Goal: Task Accomplishment & Management: Use online tool/utility

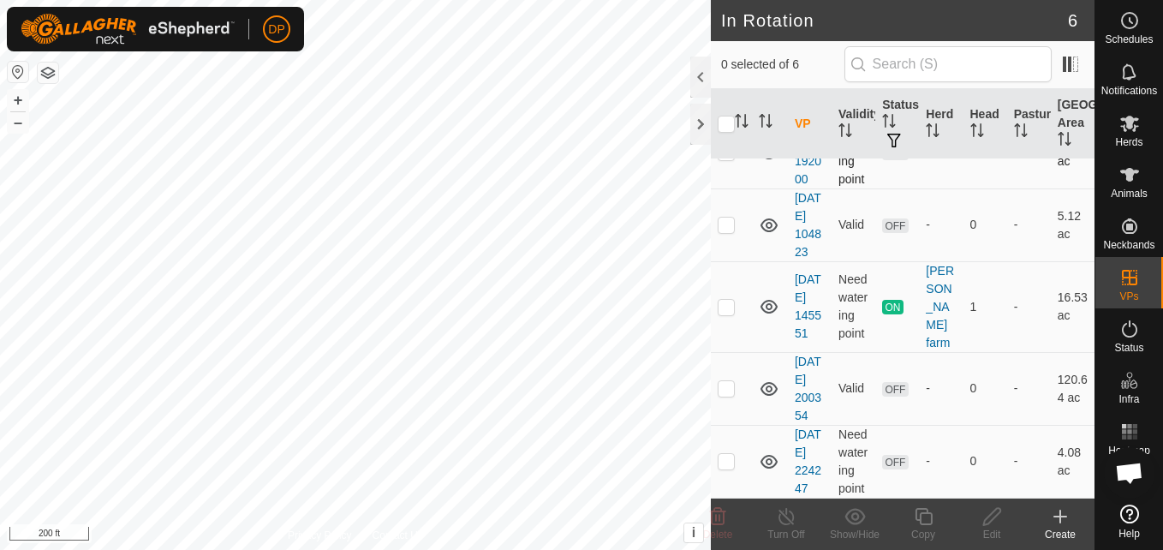
scroll to position [240, 0]
click at [723, 381] on p-checkbox at bounding box center [726, 388] width 17 height 14
click at [725, 381] on p-checkbox at bounding box center [726, 388] width 17 height 14
checkbox input "false"
click at [1123, 131] on icon at bounding box center [1130, 123] width 21 height 21
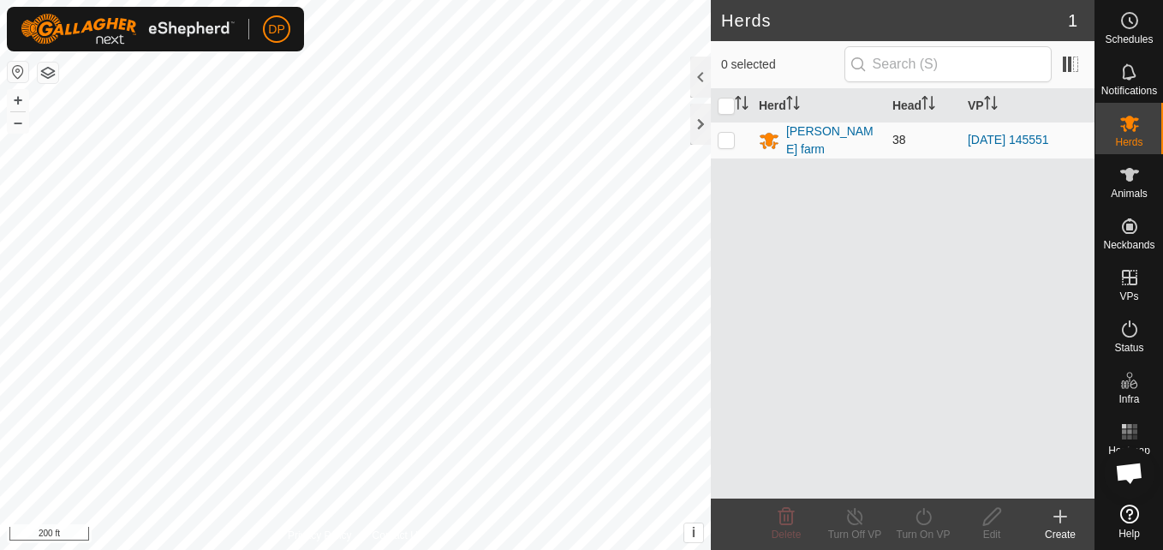
click at [723, 134] on p-checkbox at bounding box center [726, 140] width 17 height 14
checkbox input "true"
click at [929, 518] on icon at bounding box center [923, 516] width 21 height 21
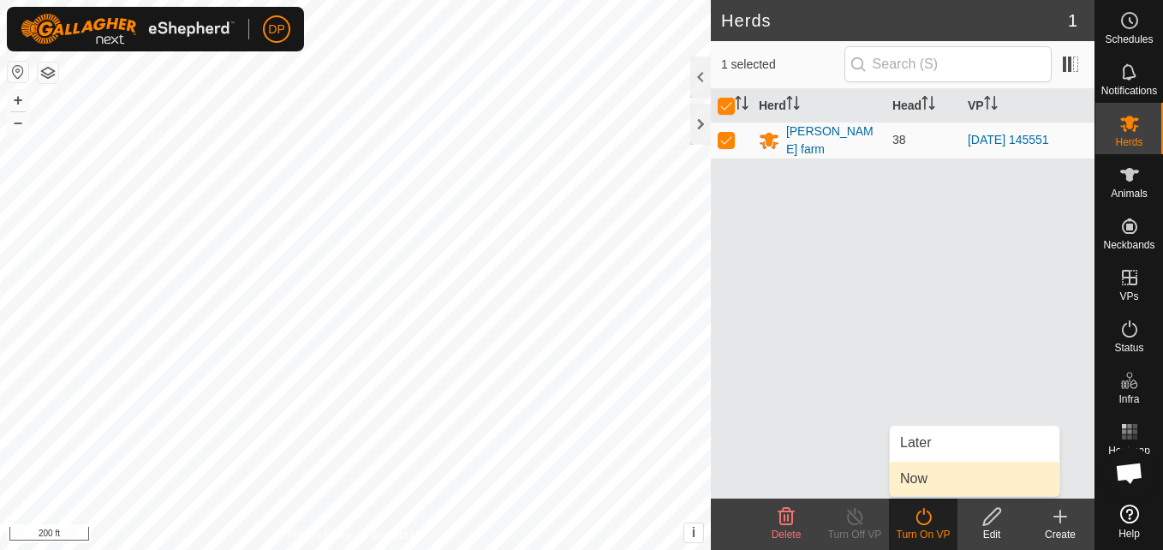
click at [943, 481] on link "Now" at bounding box center [975, 479] width 170 height 34
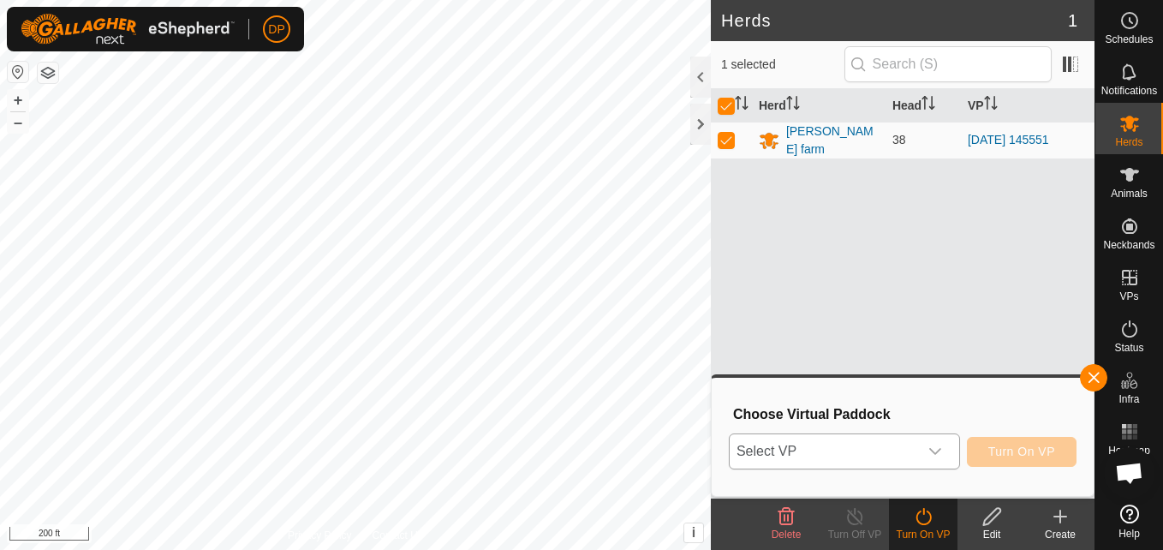
click at [938, 451] on icon "dropdown trigger" at bounding box center [936, 452] width 14 height 14
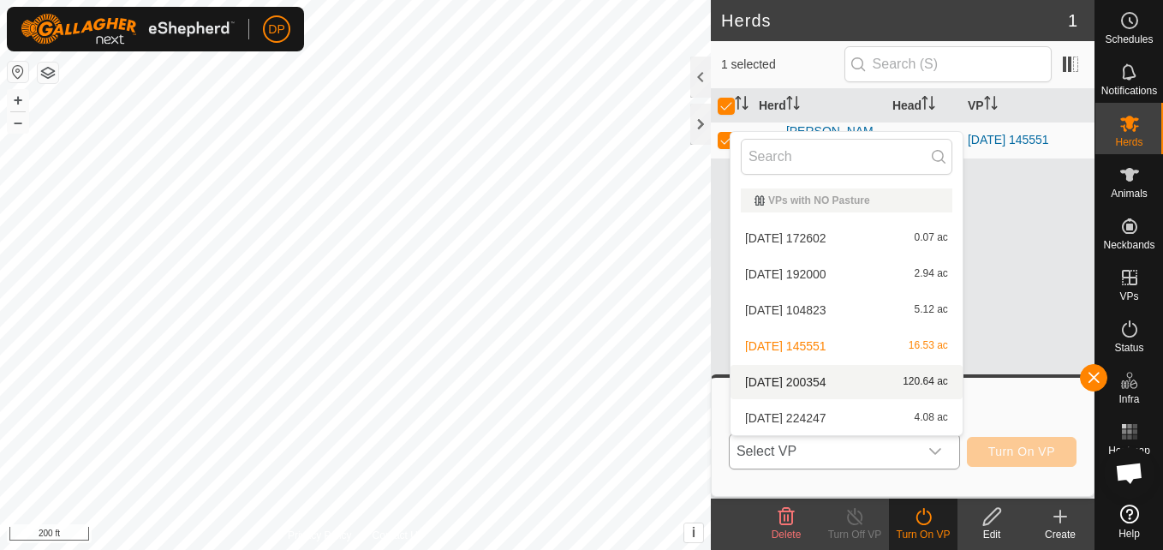
click at [903, 379] on li "[DATE] 200354 120.64 ac" at bounding box center [847, 382] width 232 height 34
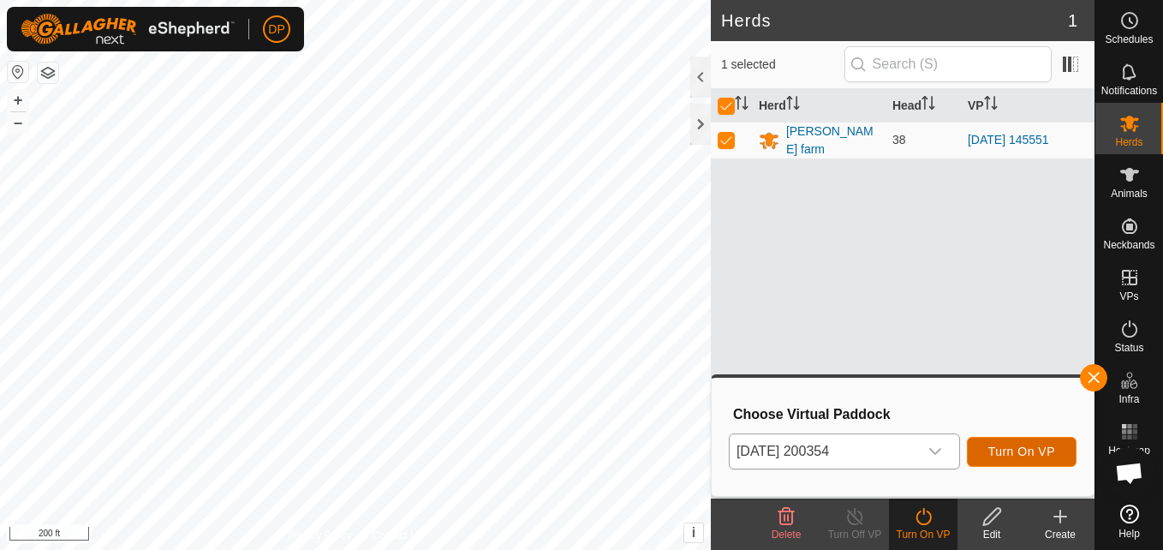
click at [1012, 445] on span "Turn On VP" at bounding box center [1022, 452] width 67 height 14
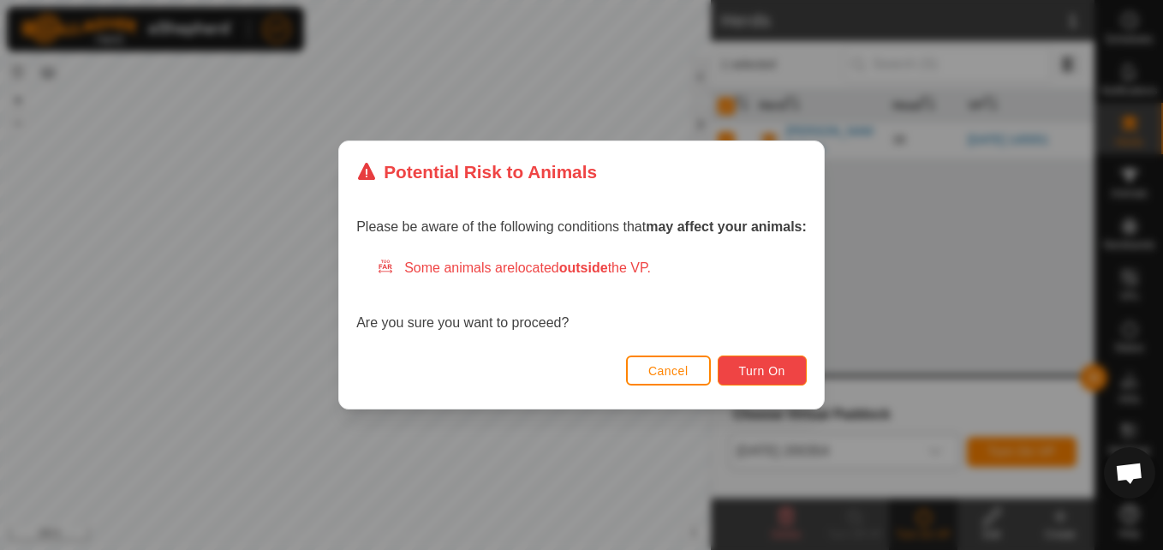
click at [741, 373] on span "Turn On" at bounding box center [762, 371] width 46 height 14
